Goal: Task Accomplishment & Management: Manage account settings

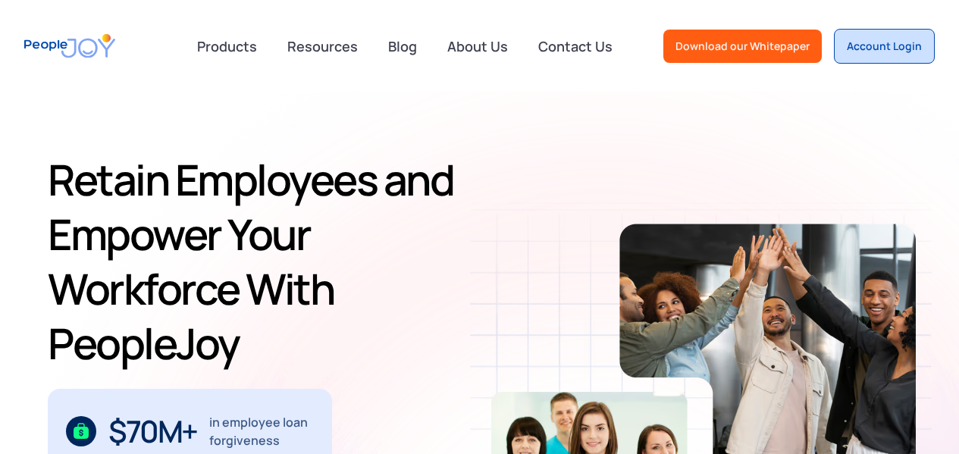
click at [877, 55] on link "Account Login" at bounding box center [884, 46] width 101 height 35
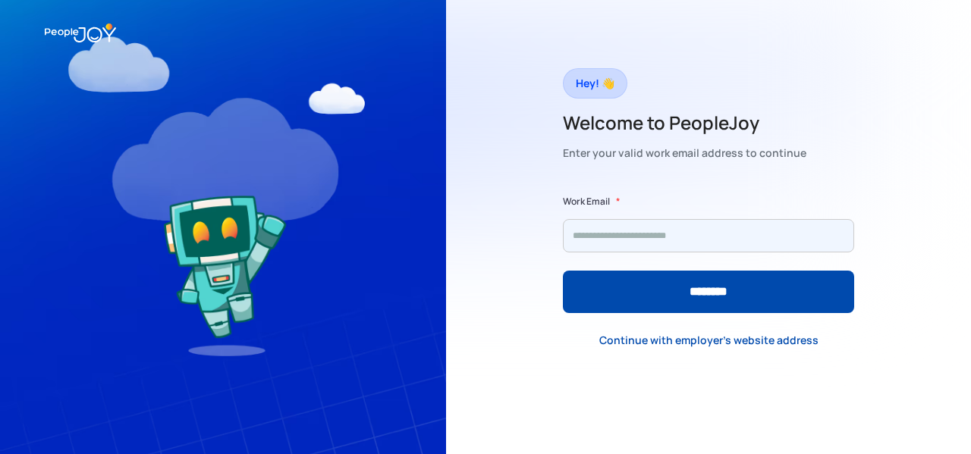
click at [627, 229] on input "Form" at bounding box center [708, 235] width 291 height 33
click at [631, 229] on input "Form" at bounding box center [708, 235] width 291 height 33
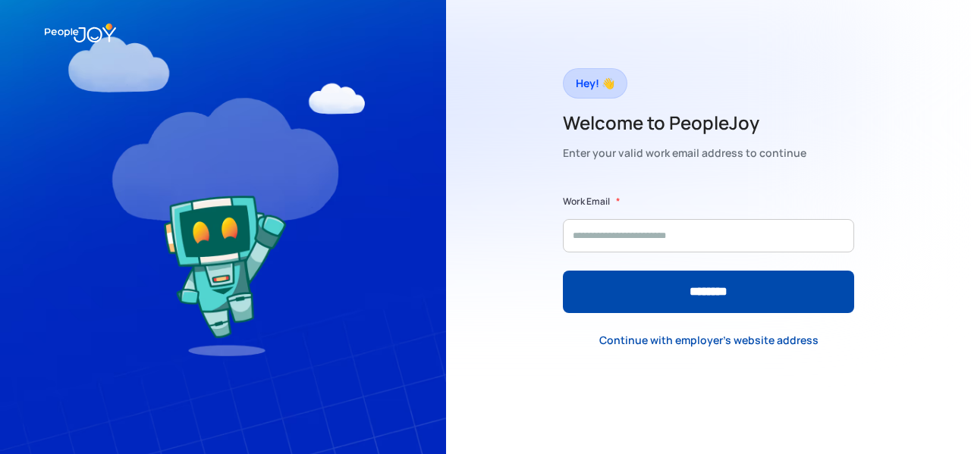
click at [608, 384] on div at bounding box center [708, 371] width 291 height 30
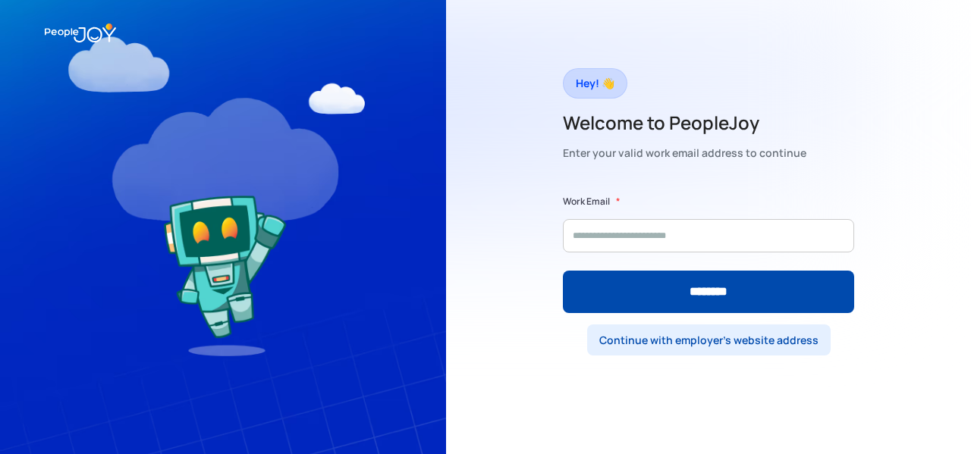
click at [673, 346] on div "Continue with employer's website address" at bounding box center [708, 340] width 219 height 15
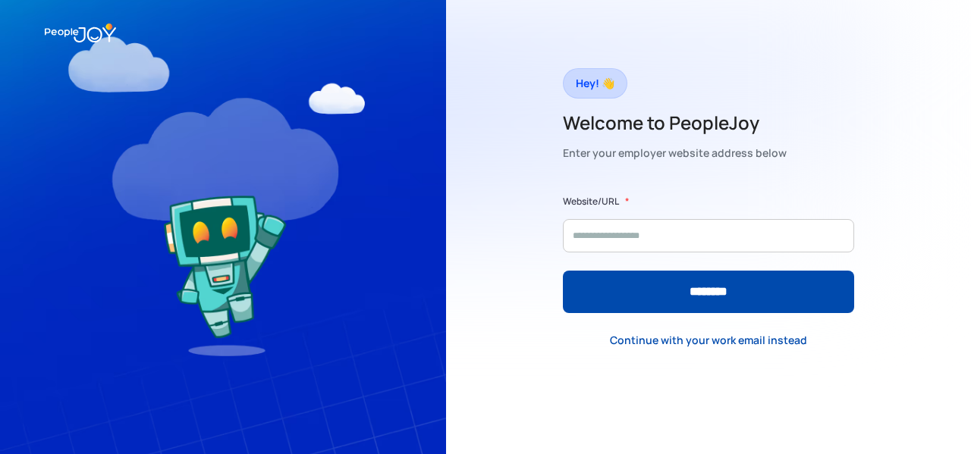
click at [673, 346] on div "Continue with your work email instead" at bounding box center [708, 340] width 197 height 15
click at [673, 346] on div "Continue with employer's website address" at bounding box center [708, 340] width 219 height 15
click at [673, 346] on div "Continue with your work email instead" at bounding box center [708, 340] width 197 height 15
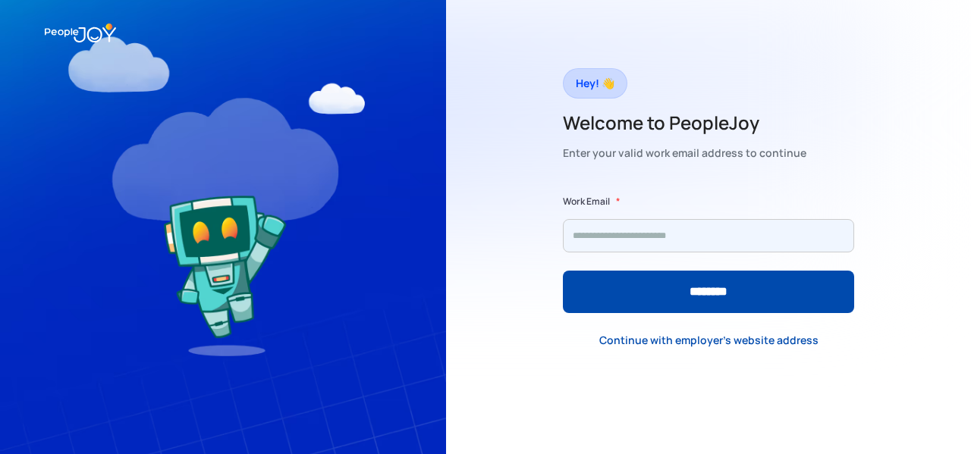
click at [648, 231] on input "Form" at bounding box center [708, 235] width 291 height 33
